Goal: Task Accomplishment & Management: Use online tool/utility

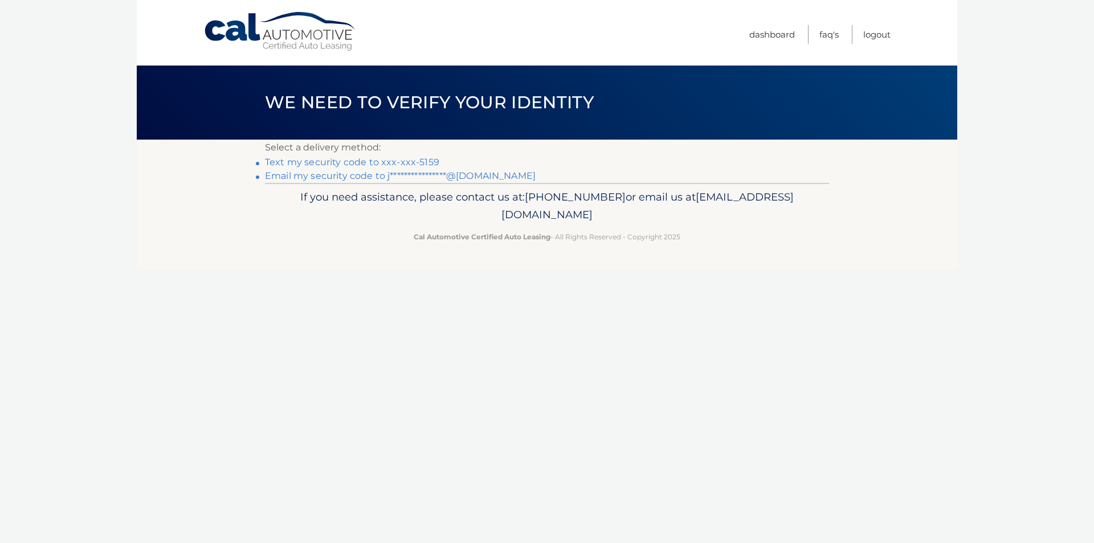
click at [428, 161] on link "Text my security code to xxx-xxx-5159" at bounding box center [352, 162] width 174 height 11
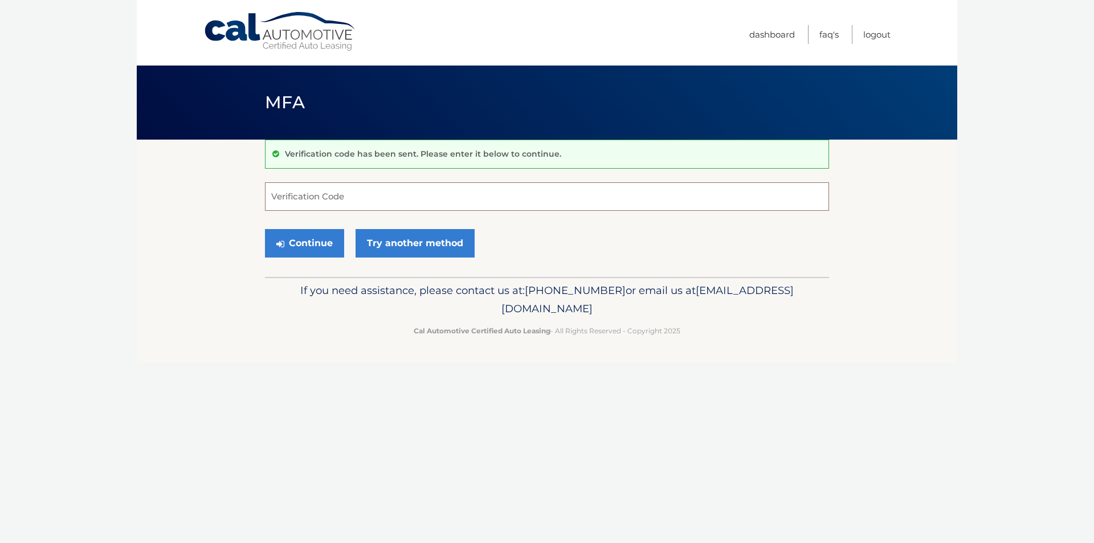
click at [492, 185] on input "Verification Code" at bounding box center [547, 196] width 564 height 28
click at [483, 188] on input "Verification Code" at bounding box center [547, 196] width 564 height 28
type input "032221"
click at [315, 240] on button "Continue" at bounding box center [304, 243] width 79 height 28
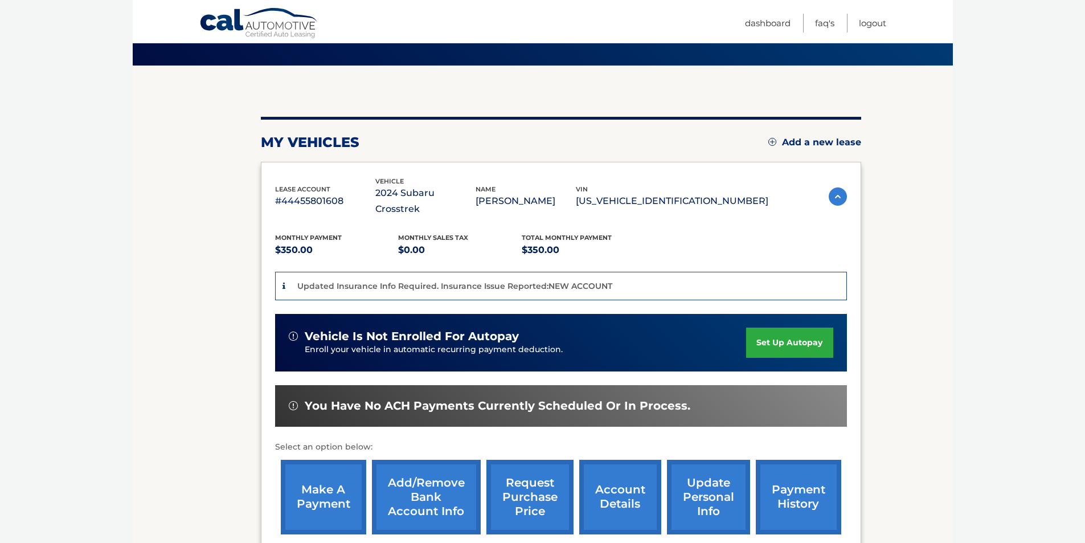
scroll to position [114, 0]
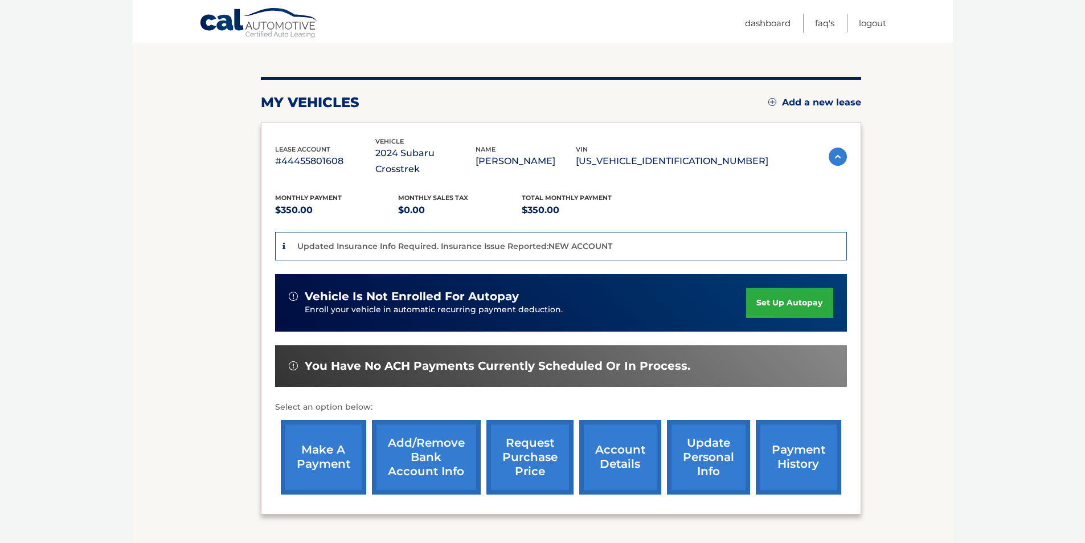
click at [318, 440] on link "make a payment" at bounding box center [323, 457] width 85 height 75
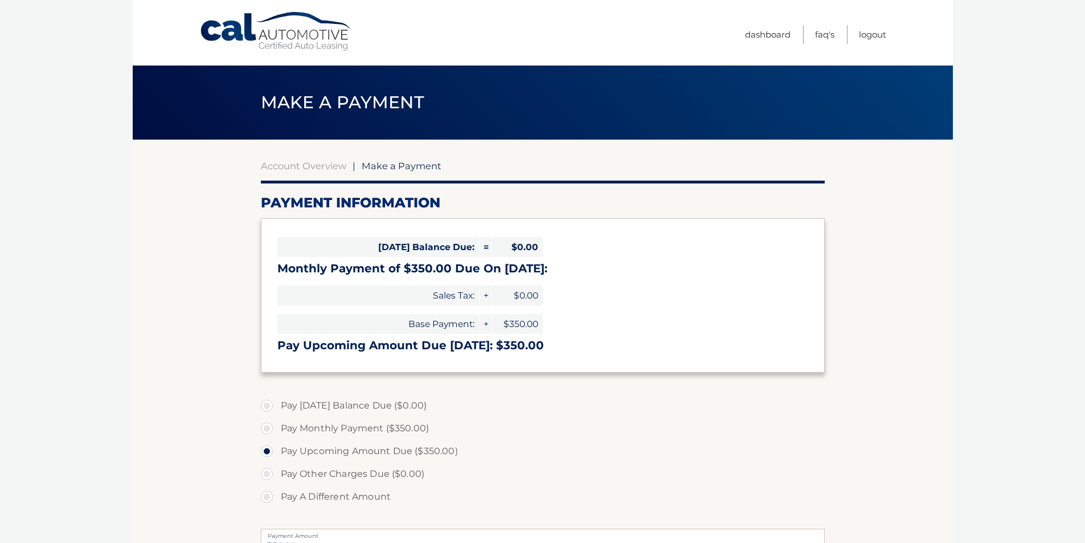
select select "ZjhkYTVlYTctMTJmMi00MmZlLWE3YTItY2I5Njk4YjAzZTMz"
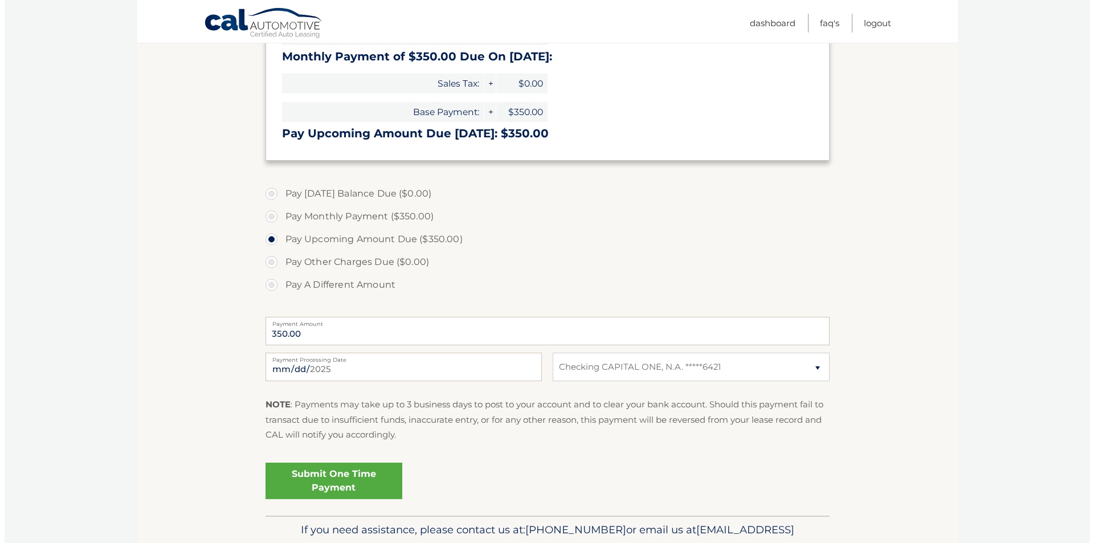
scroll to position [271, 0]
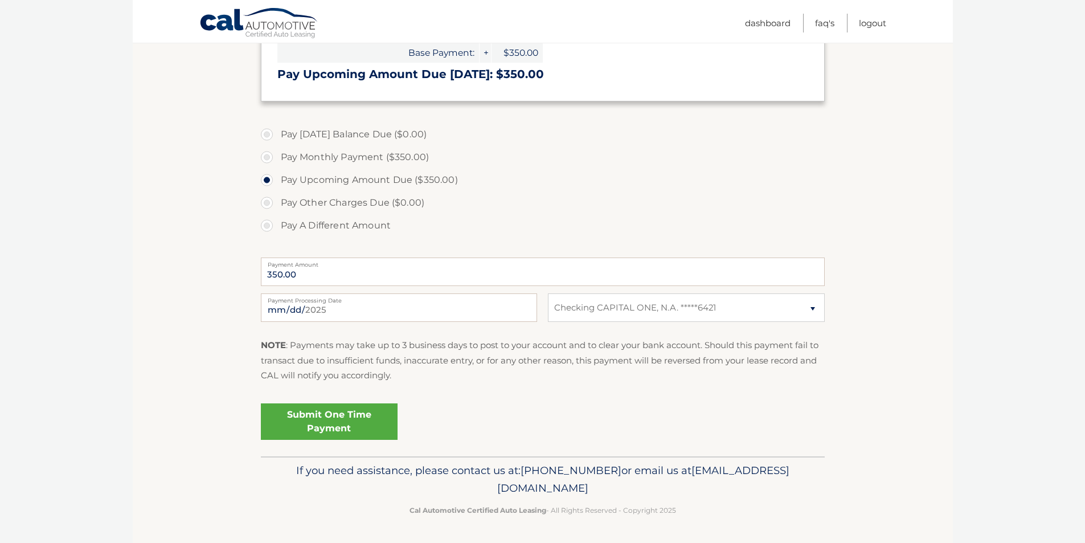
click at [344, 421] on link "Submit One Time Payment" at bounding box center [329, 421] width 137 height 36
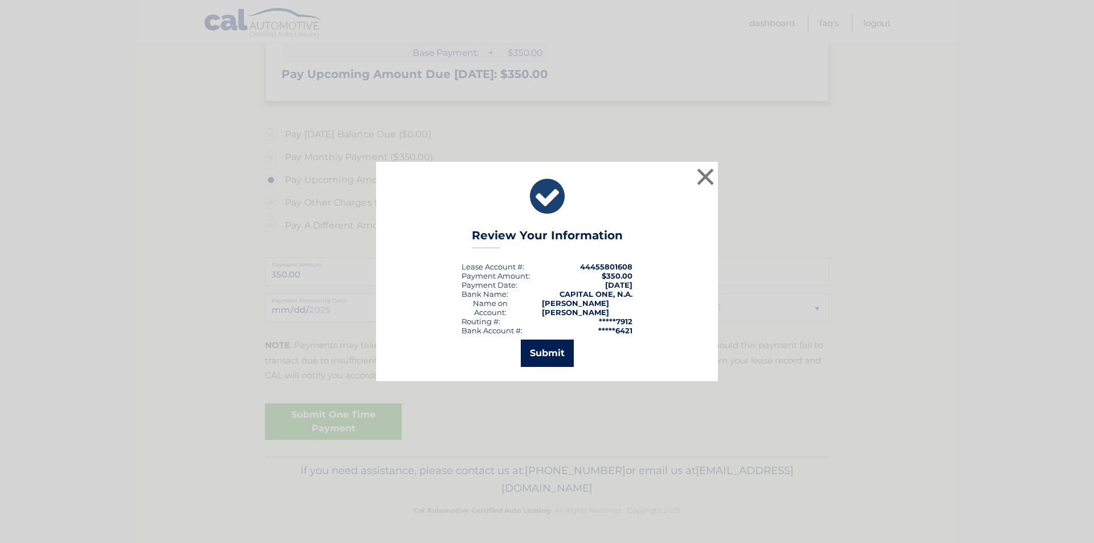
click at [545, 345] on button "Submit" at bounding box center [547, 353] width 53 height 27
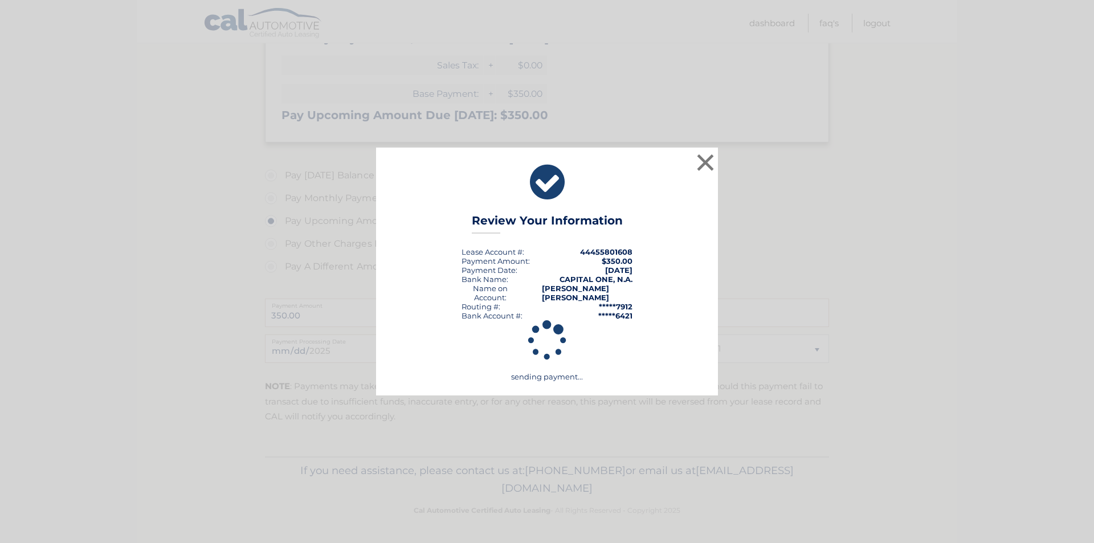
scroll to position [230, 0]
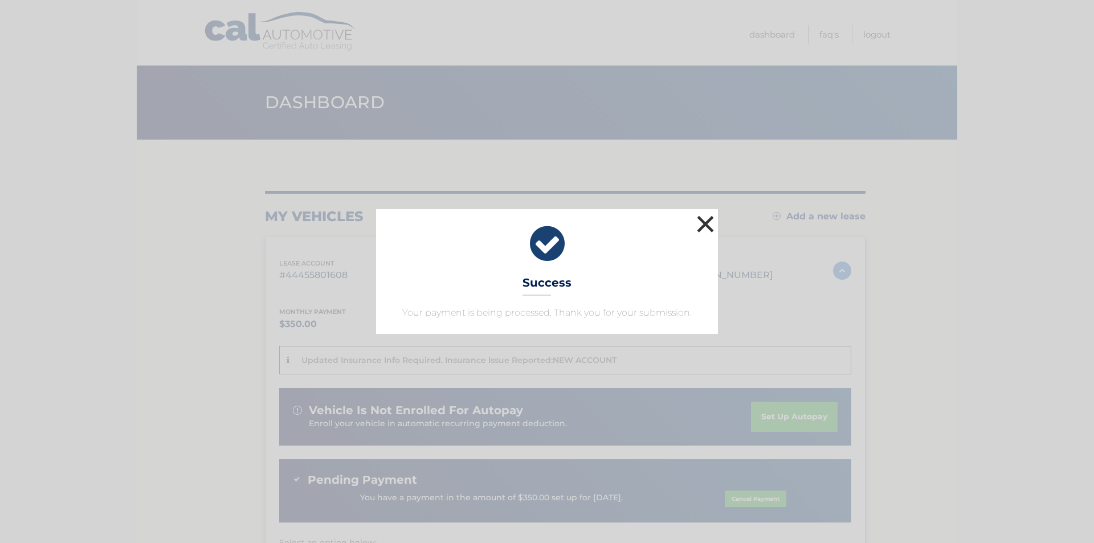
click at [707, 223] on button "×" at bounding box center [705, 223] width 23 height 23
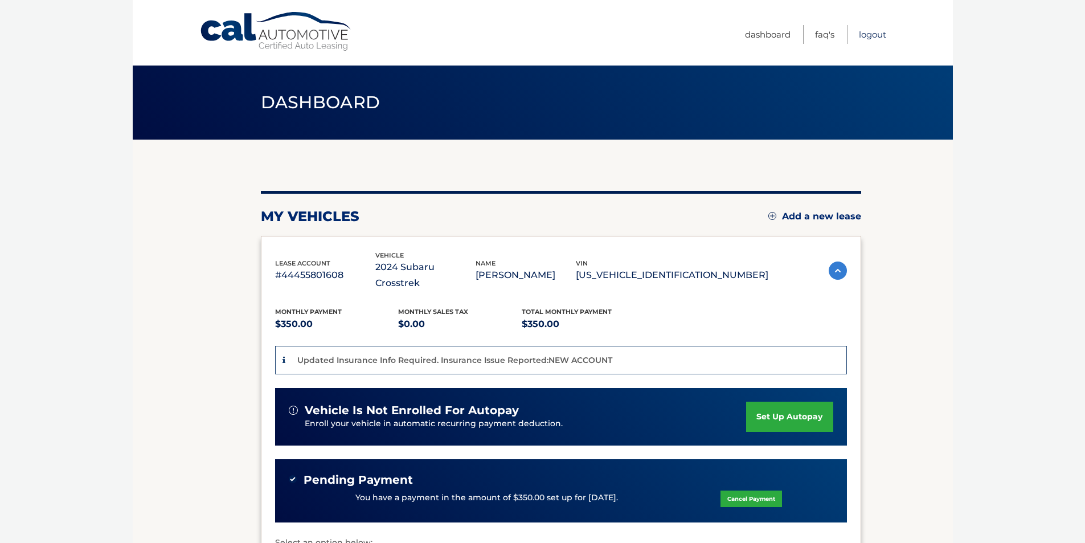
click at [874, 35] on link "Logout" at bounding box center [872, 34] width 27 height 19
